Goal: Use online tool/utility: Utilize a website feature to perform a specific function

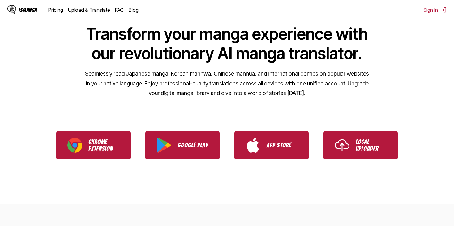
scroll to position [51, 0]
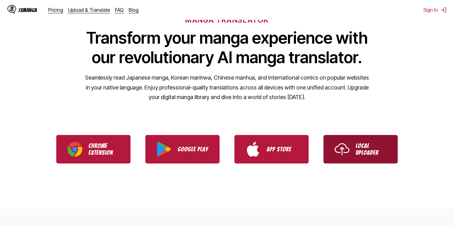
click at [353, 148] on link "Local Uploader" at bounding box center [361, 149] width 74 height 28
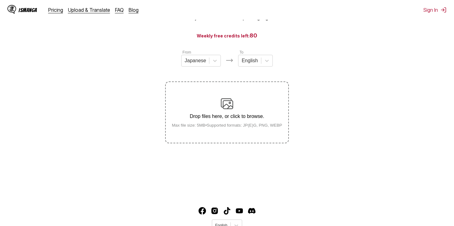
scroll to position [51, 0]
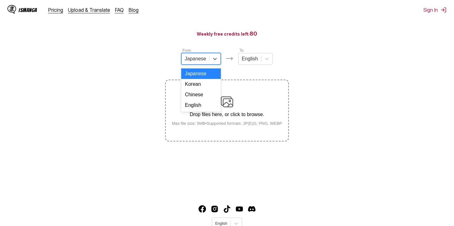
click at [207, 60] on div "Japanese" at bounding box center [196, 58] width 28 height 9
click at [198, 100] on div "Chinese" at bounding box center [201, 94] width 40 height 11
click at [235, 106] on div "Drop files here, or click to browse. Max file size: 5MB • Supported formats: JP…" at bounding box center [227, 111] width 120 height 30
click at [0, 0] on input "Drop files here, or click to browse. Max file size: 5MB • Supported formats: JP…" at bounding box center [0, 0] width 0 height 0
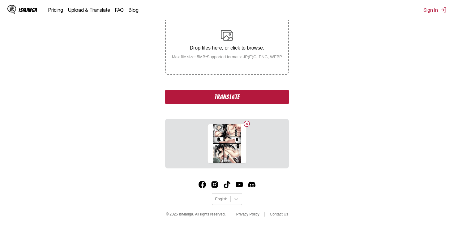
click at [225, 99] on button "Translate" at bounding box center [227, 97] width 124 height 14
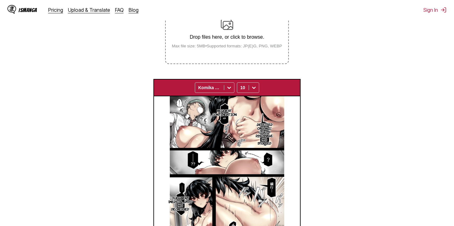
scroll to position [81, 0]
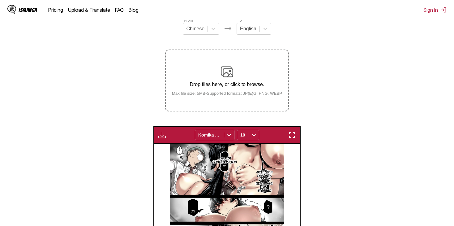
click at [247, 135] on div "10" at bounding box center [242, 135] width 11 height 9
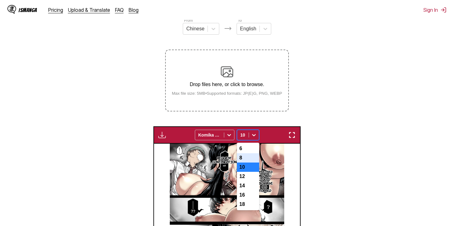
click at [246, 158] on div "8" at bounding box center [248, 157] width 22 height 9
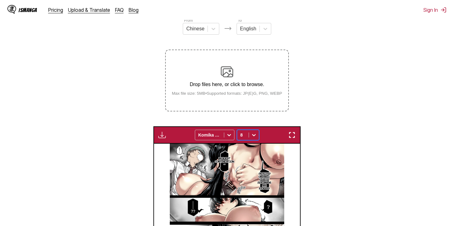
click at [244, 135] on div at bounding box center [242, 135] width 5 height 6
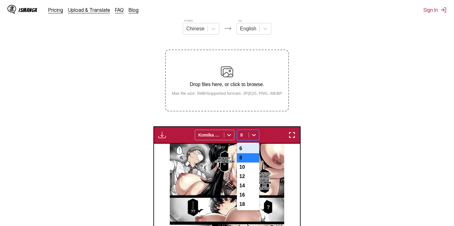
click at [247, 151] on div "6" at bounding box center [248, 148] width 22 height 9
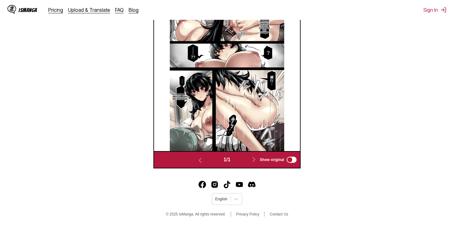
scroll to position [133, 0]
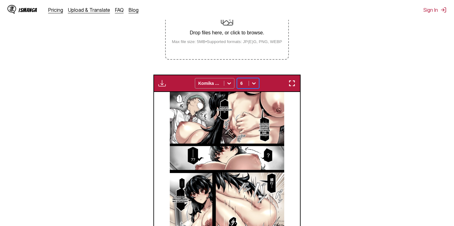
click at [225, 83] on div at bounding box center [229, 83] width 10 height 10
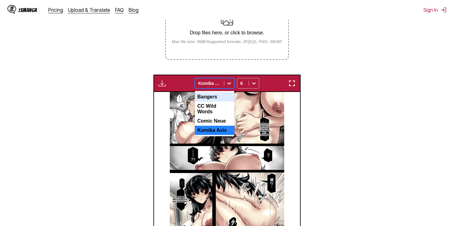
click at [223, 97] on div "Bangers" at bounding box center [215, 96] width 40 height 9
click at [222, 83] on div "Bangers" at bounding box center [209, 83] width 29 height 9
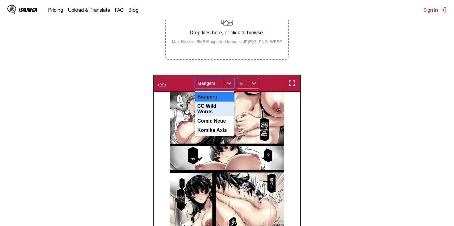
click at [218, 106] on div "CC Wild Words" at bounding box center [215, 108] width 40 height 15
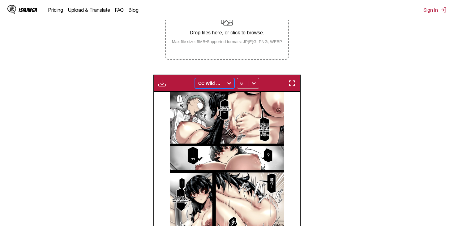
click at [218, 83] on div at bounding box center [209, 83] width 23 height 6
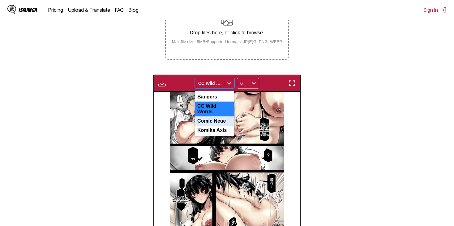
click at [216, 117] on div "Comic Neue" at bounding box center [215, 120] width 40 height 9
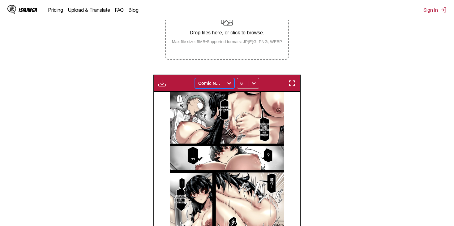
click at [213, 83] on div at bounding box center [209, 83] width 23 height 6
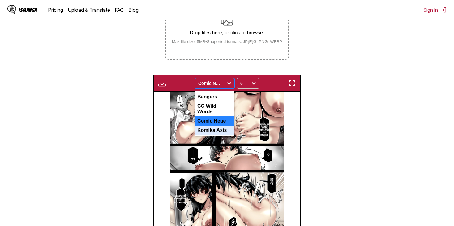
click at [215, 131] on div "Komika Axis" at bounding box center [215, 130] width 40 height 9
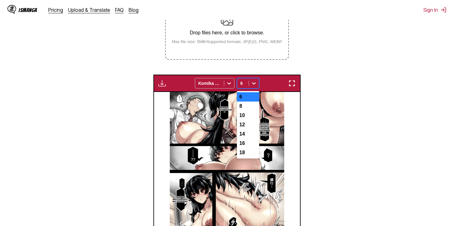
click at [247, 84] on div "6" at bounding box center [242, 83] width 11 height 9
click at [250, 109] on div "8" at bounding box center [248, 105] width 22 height 9
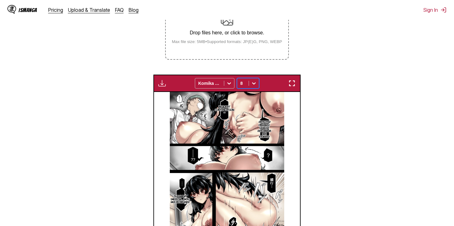
click at [255, 83] on icon at bounding box center [254, 83] width 6 height 6
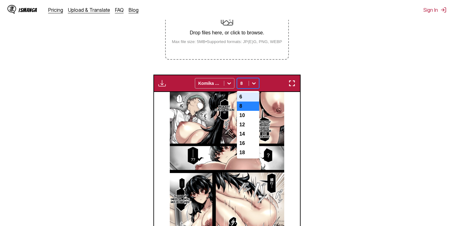
click at [323, 118] on section "From Chinese To English Drop files here, or click to browse. Max file size: 5MB…" at bounding box center [227, 118] width 444 height 305
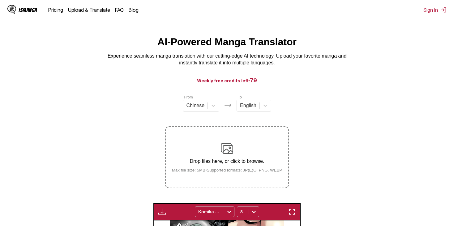
scroll to position [0, 0]
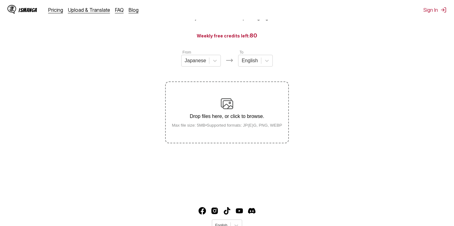
scroll to position [51, 0]
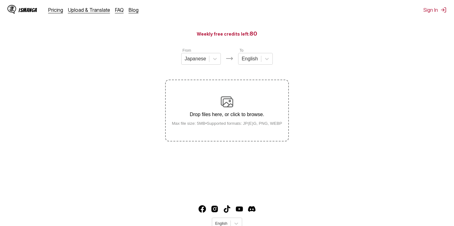
click at [231, 101] on img at bounding box center [227, 102] width 12 height 12
click at [0, 0] on input "Drop files here, or click to browse. Max file size: 5MB • Supported formats: JP…" at bounding box center [0, 0] width 0 height 0
